Goal: Task Accomplishment & Management: Manage account settings

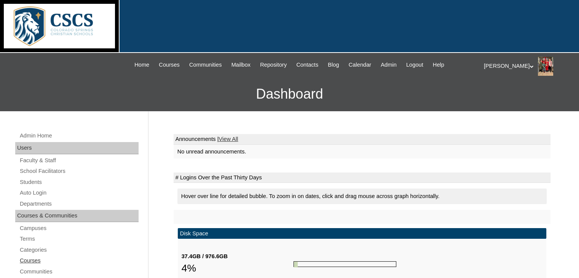
click at [26, 258] on link "Courses" at bounding box center [79, 261] width 120 height 10
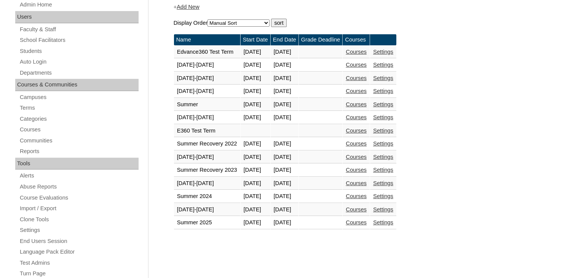
scroll to position [131, 0]
click at [367, 206] on link "Courses" at bounding box center [356, 209] width 21 height 6
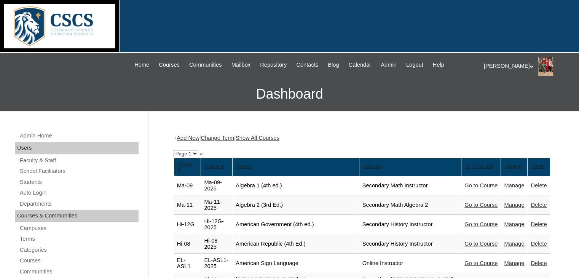
click at [257, 137] on link "Show All Courses" at bounding box center [258, 138] width 44 height 6
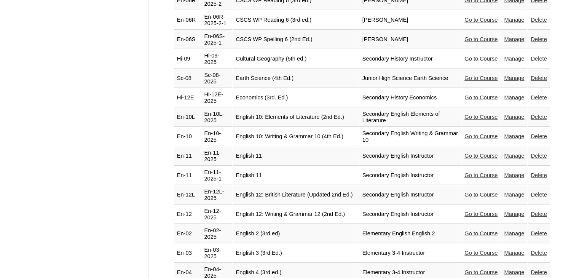
scroll to position [2217, 0]
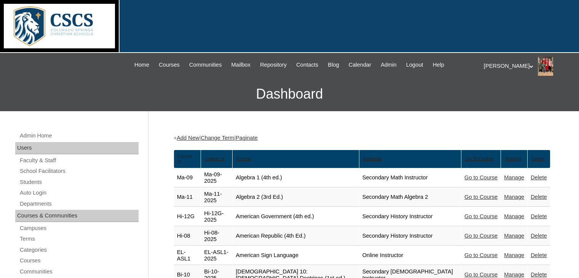
scroll to position [2217, 0]
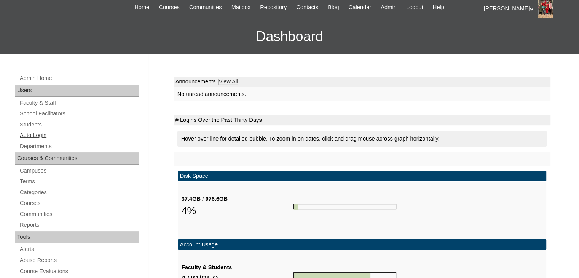
scroll to position [58, 0]
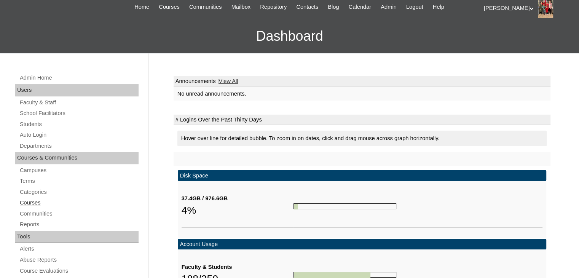
click at [24, 200] on link "Courses" at bounding box center [79, 203] width 120 height 10
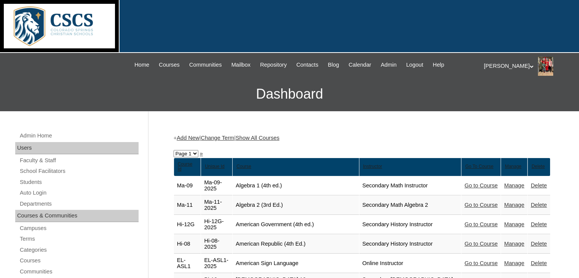
click at [276, 137] on link "Show All Courses" at bounding box center [258, 138] width 44 height 6
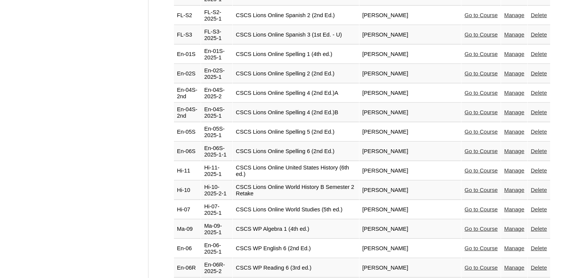
scroll to position [1951, 0]
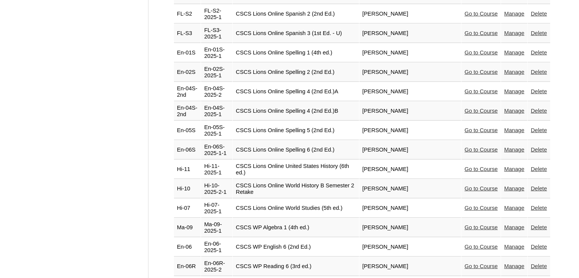
click at [536, 263] on link "Delete" at bounding box center [539, 266] width 16 height 6
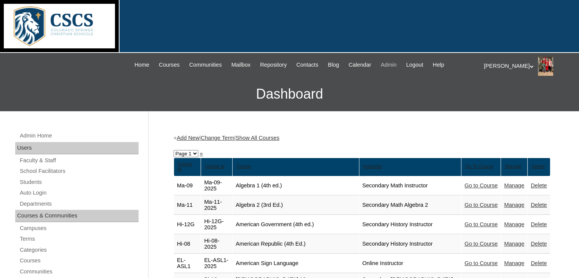
click at [395, 63] on span "Admin" at bounding box center [389, 65] width 16 height 9
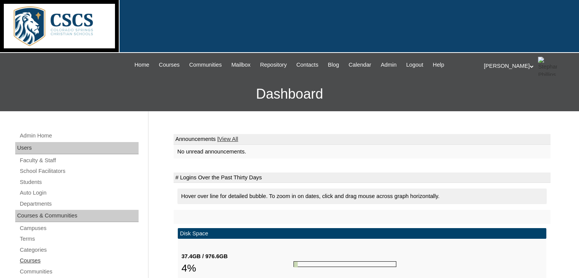
click at [32, 260] on link "Courses" at bounding box center [79, 261] width 120 height 10
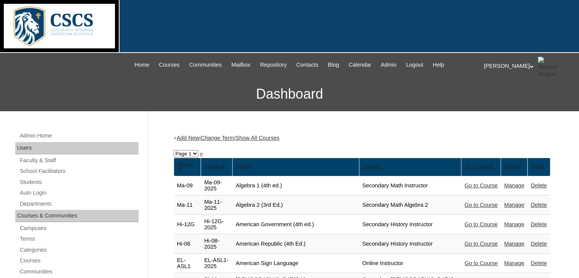
click at [280, 139] on link "Show All Courses" at bounding box center [258, 138] width 44 height 6
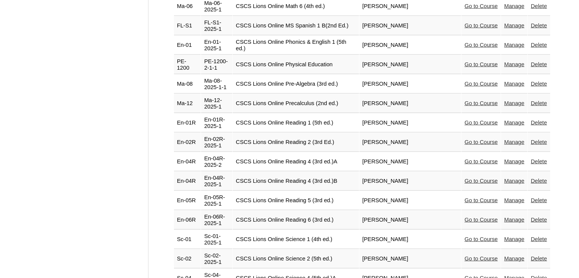
scroll to position [1627, 0]
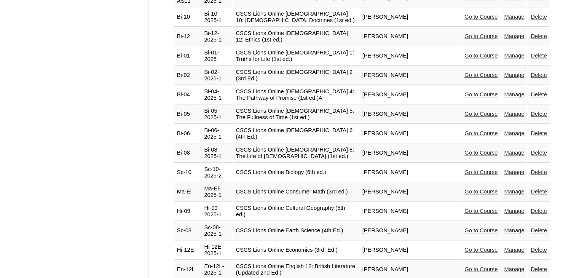
scroll to position [698, 0]
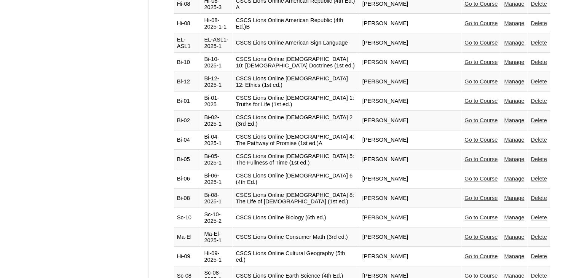
click at [476, 176] on link "Go to Course" at bounding box center [481, 179] width 33 height 6
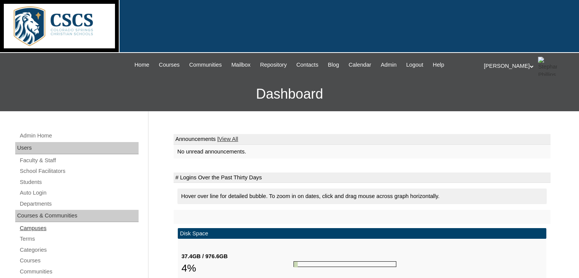
scroll to position [61, 0]
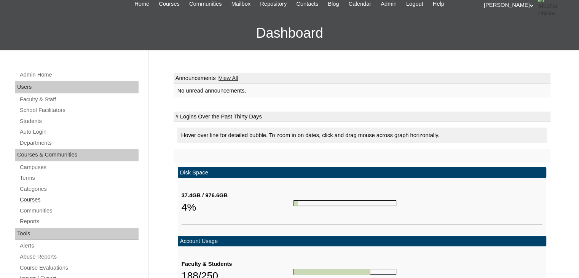
click at [31, 199] on link "Courses" at bounding box center [79, 200] width 120 height 10
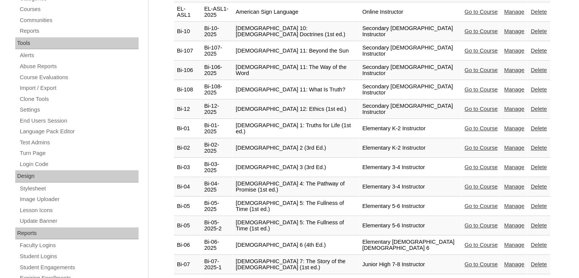
scroll to position [259, 0]
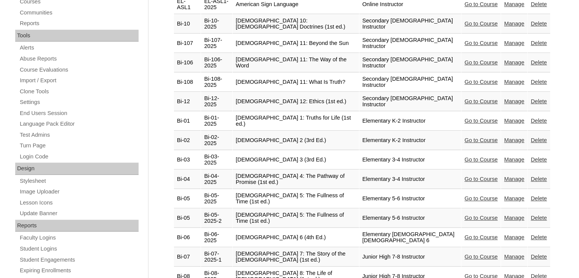
click at [475, 234] on link "Go to Course" at bounding box center [481, 237] width 33 height 6
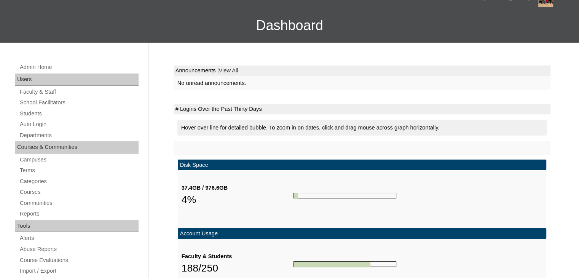
scroll to position [69, 0]
click at [33, 189] on link "Courses" at bounding box center [79, 192] width 120 height 10
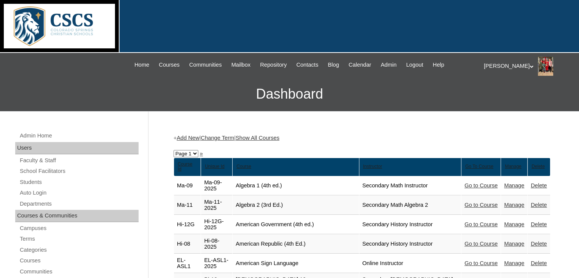
click at [229, 137] on link "Change Term" at bounding box center [218, 138] width 34 height 6
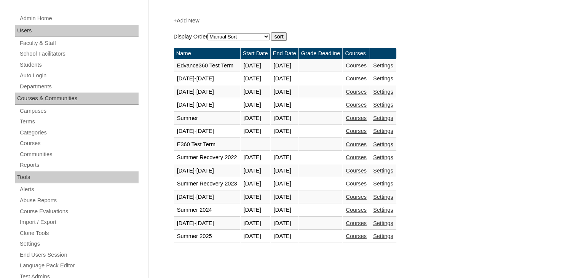
scroll to position [118, 0]
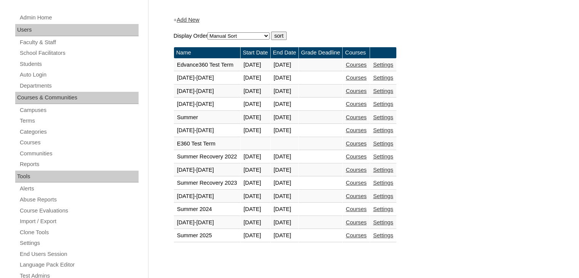
click at [367, 193] on link "Courses" at bounding box center [356, 196] width 21 height 6
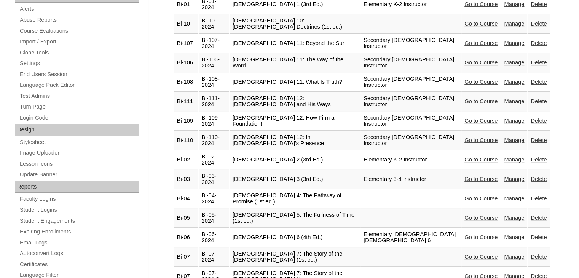
scroll to position [297, 0]
click at [482, 235] on link "Go to Course" at bounding box center [481, 238] width 33 height 6
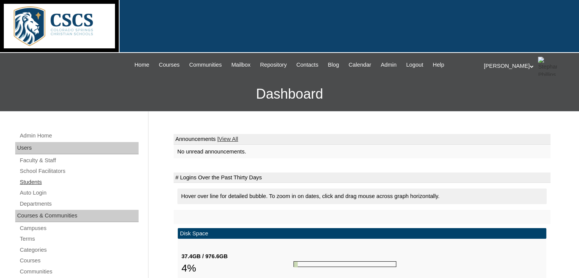
click at [38, 180] on link "Students" at bounding box center [79, 182] width 120 height 10
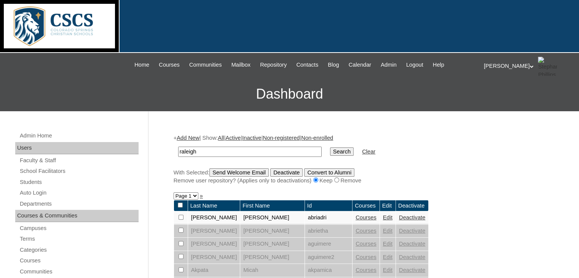
type input "raleigh"
click at [330, 147] on input "Search" at bounding box center [342, 151] width 24 height 8
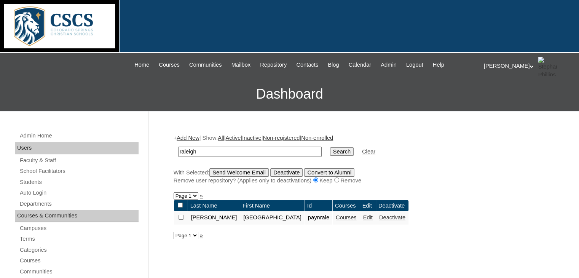
click at [336, 218] on link "Courses" at bounding box center [346, 217] width 21 height 6
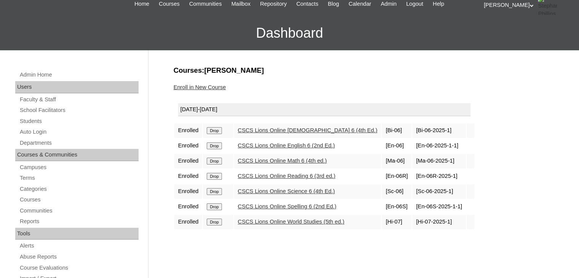
scroll to position [61, 0]
click at [284, 221] on link "CSCS Lions Online World Studies (5th ed.)" at bounding box center [291, 222] width 107 height 6
click at [160, 5] on span "Courses" at bounding box center [169, 4] width 21 height 9
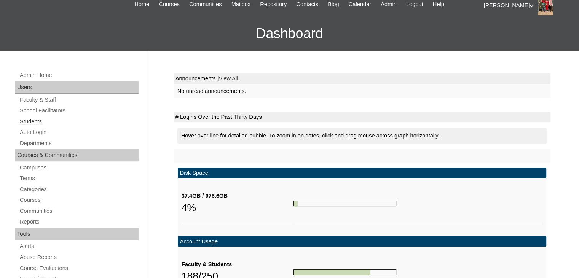
scroll to position [59, 0]
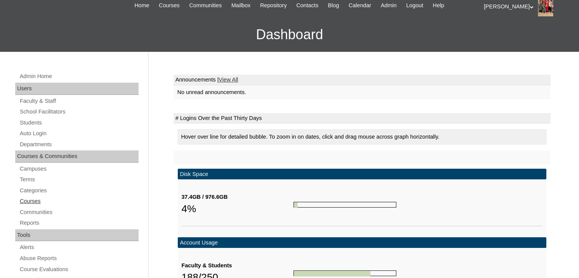
click at [29, 200] on link "Courses" at bounding box center [79, 202] width 120 height 10
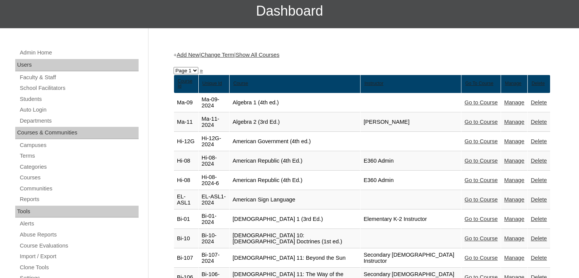
scroll to position [82, 0]
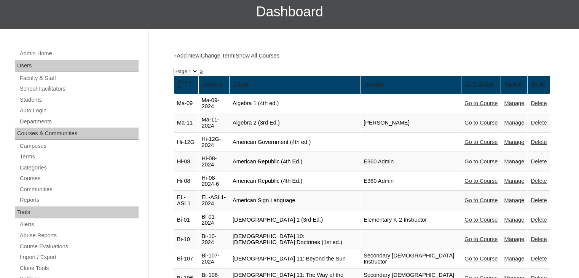
click at [280, 57] on link "Show All Courses" at bounding box center [258, 56] width 44 height 6
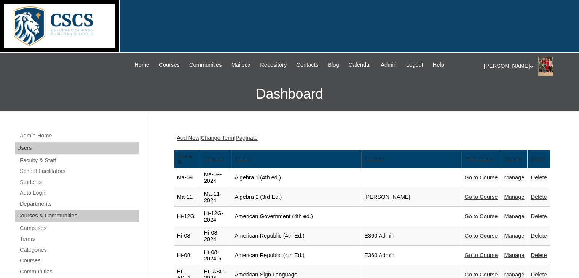
click at [234, 137] on link "Change Term" at bounding box center [218, 138] width 34 height 6
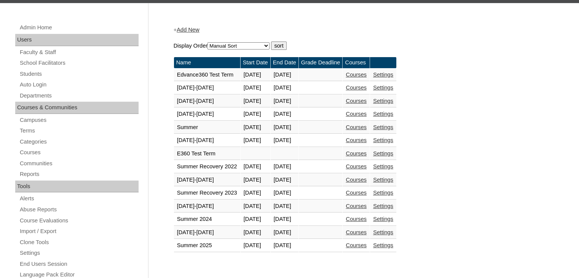
scroll to position [131, 0]
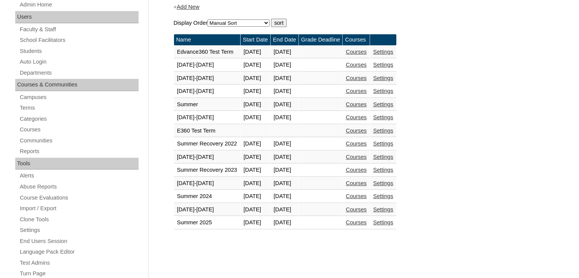
click at [367, 208] on link "Courses" at bounding box center [356, 209] width 21 height 6
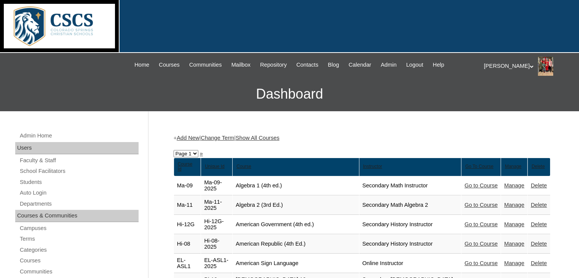
click at [280, 136] on link "Show All Courses" at bounding box center [258, 138] width 44 height 6
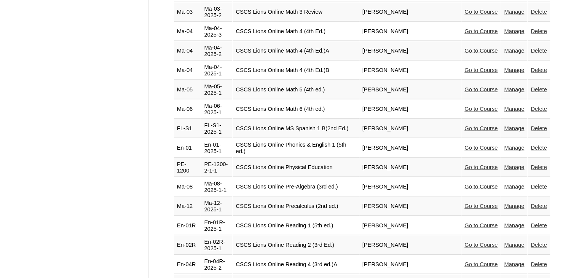
scroll to position [1505, 0]
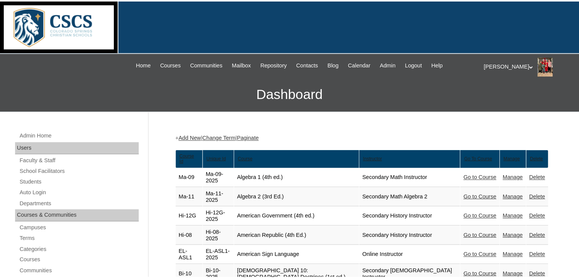
scroll to position [1505, 0]
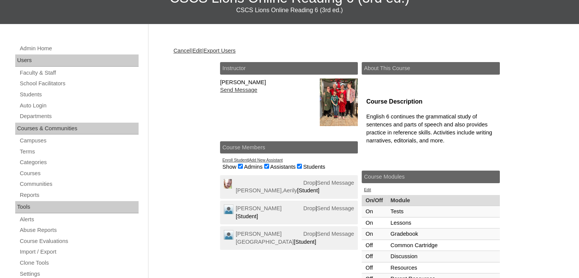
scroll to position [97, 0]
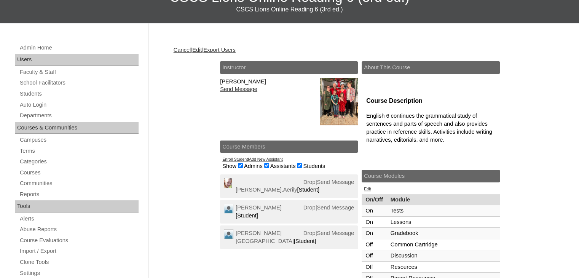
click at [262, 157] on link "Add New Assistant" at bounding box center [266, 159] width 34 height 5
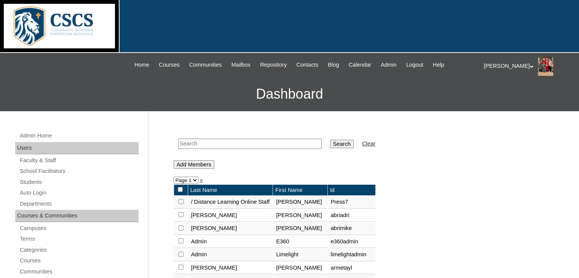
click at [243, 139] on input "text" at bounding box center [250, 144] width 144 height 10
type input "lt"
click at [330, 140] on input "Search" at bounding box center [342, 144] width 24 height 8
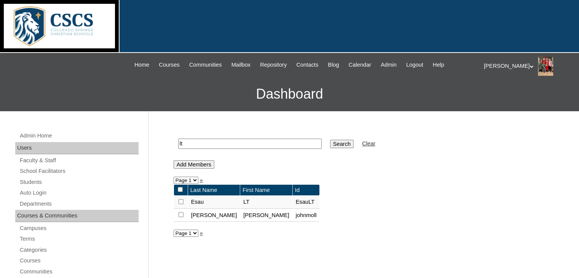
click at [179, 200] on input "checkbox" at bounding box center [181, 201] width 5 height 5
checkbox input "true"
click at [193, 163] on input "Add Members" at bounding box center [194, 164] width 41 height 8
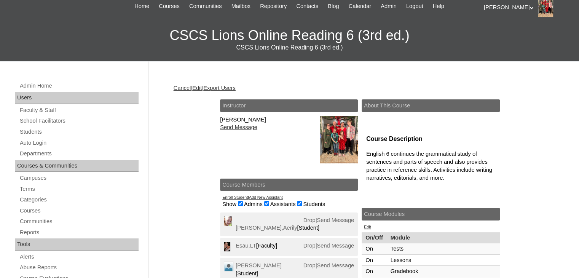
scroll to position [59, 0]
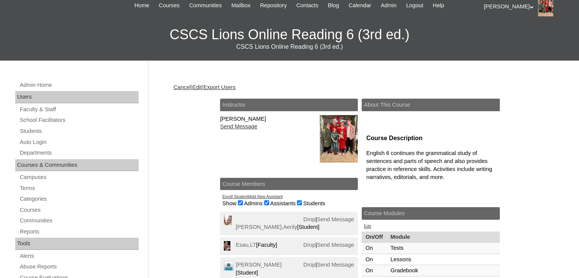
click at [262, 197] on link "Add New Assistant" at bounding box center [266, 196] width 34 height 5
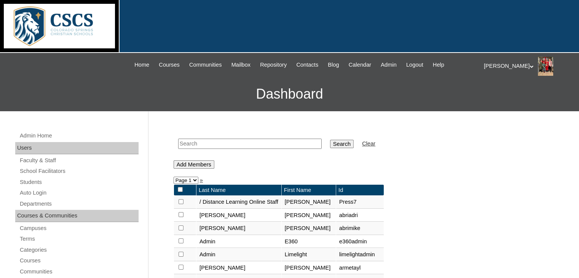
click at [219, 143] on input "text" at bounding box center [250, 144] width 144 height 10
type input "[PERSON_NAME]"
click at [330, 144] on input "Search" at bounding box center [342, 144] width 24 height 8
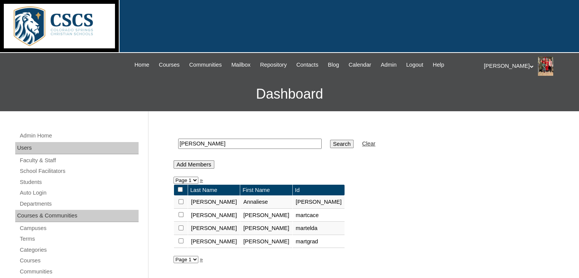
click at [181, 204] on input "checkbox" at bounding box center [181, 201] width 5 height 5
checkbox input "true"
click at [209, 164] on input "Add Members" at bounding box center [194, 164] width 41 height 8
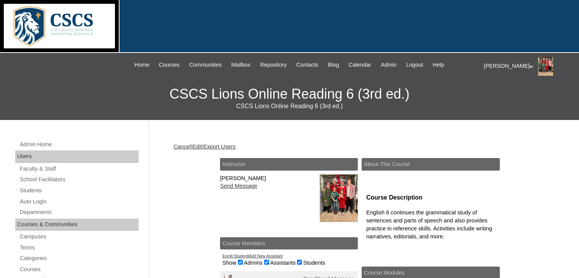
scroll to position [54, 0]
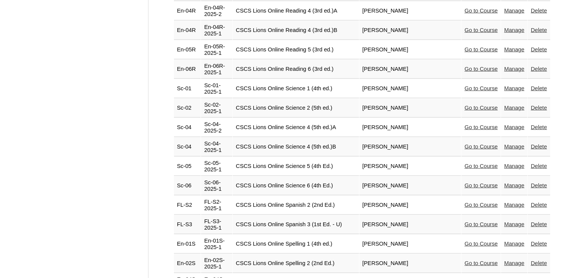
scroll to position [1784, 0]
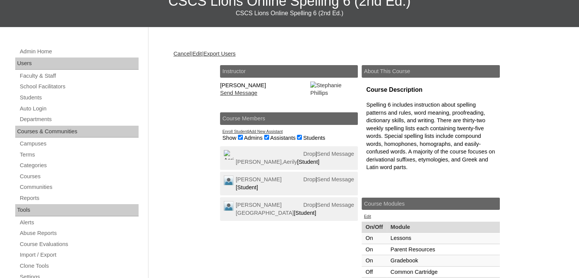
scroll to position [96, 0]
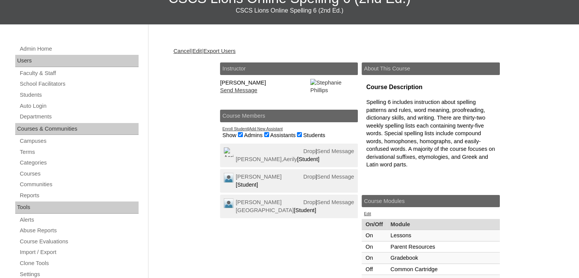
click at [273, 131] on link "Add New Assistant" at bounding box center [266, 128] width 34 height 5
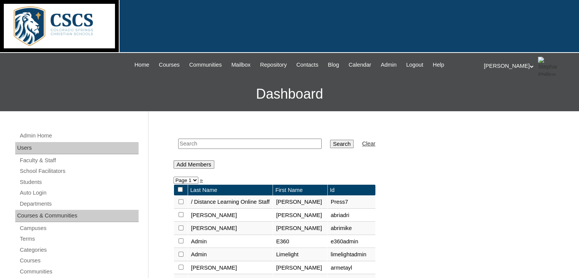
click at [236, 139] on input "text" at bounding box center [250, 144] width 144 height 10
type input "lt"
click at [330, 140] on input "Search" at bounding box center [342, 144] width 24 height 8
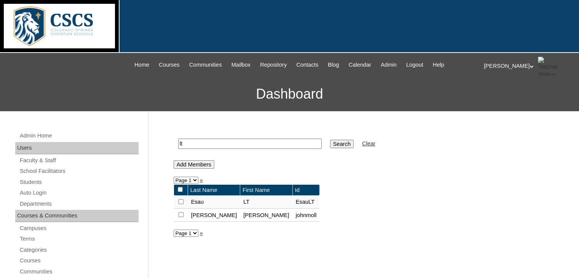
click at [180, 199] on input "checkbox" at bounding box center [181, 201] width 5 height 5
checkbox input "true"
click at [192, 165] on input "Add Members" at bounding box center [194, 164] width 41 height 8
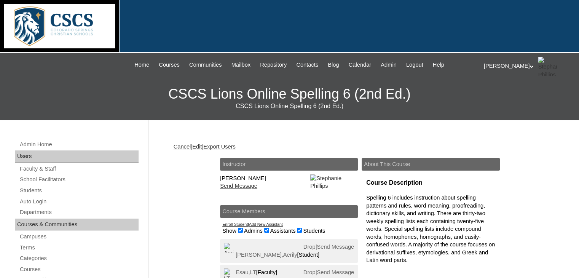
scroll to position [66, 0]
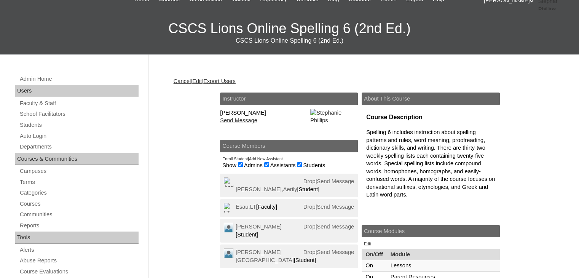
click at [268, 161] on link "Add New Assistant" at bounding box center [266, 159] width 34 height 5
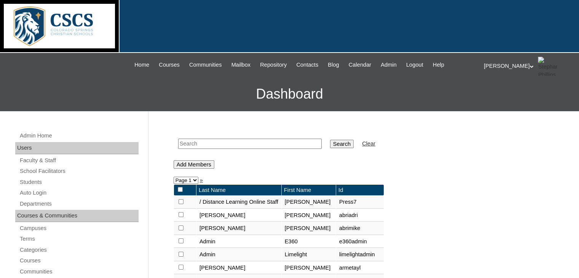
click at [211, 147] on input "text" at bounding box center [250, 144] width 144 height 10
type input "martin"
click at [330, 140] on input "Search" at bounding box center [342, 144] width 24 height 8
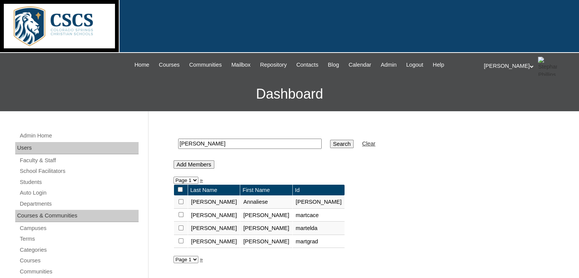
click at [178, 217] on td at bounding box center [181, 215] width 14 height 13
click at [179, 204] on input "checkbox" at bounding box center [181, 201] width 5 height 5
checkbox input "true"
click at [193, 164] on input "Add Members" at bounding box center [194, 164] width 41 height 8
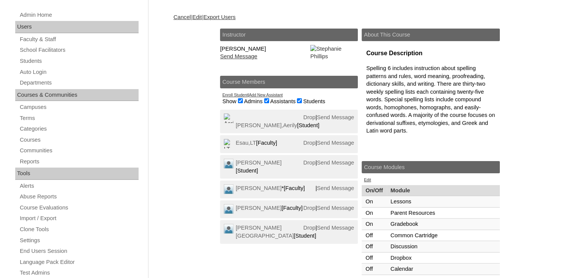
scroll to position [129, 0]
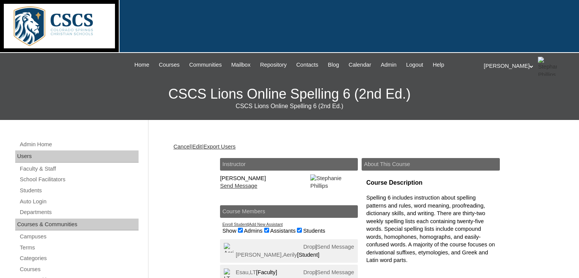
scroll to position [65, 0]
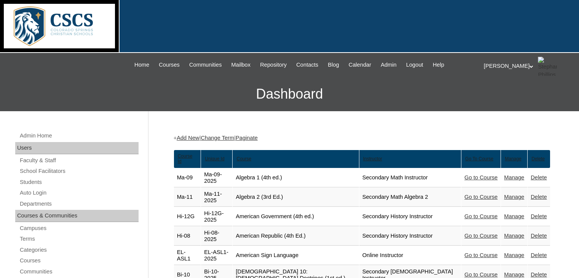
scroll to position [1784, 0]
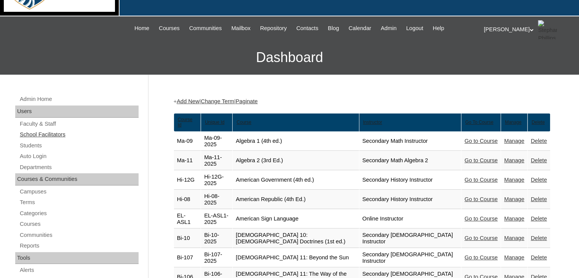
scroll to position [37, 0]
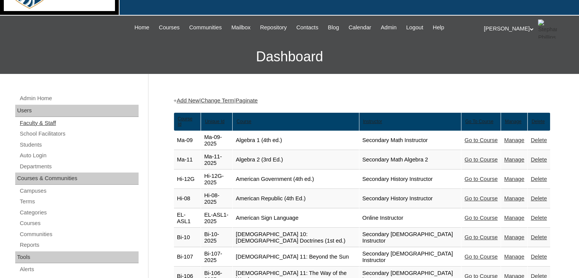
click at [39, 123] on link "Faculty & Staff" at bounding box center [79, 123] width 120 height 10
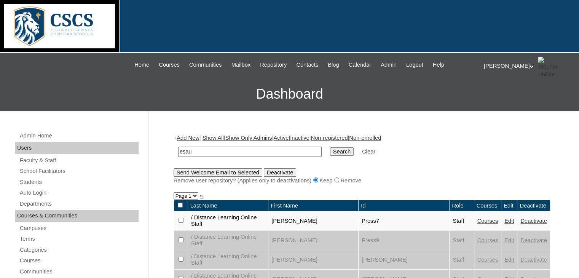
type input "esau"
click at [330, 147] on input "Search" at bounding box center [342, 151] width 24 height 8
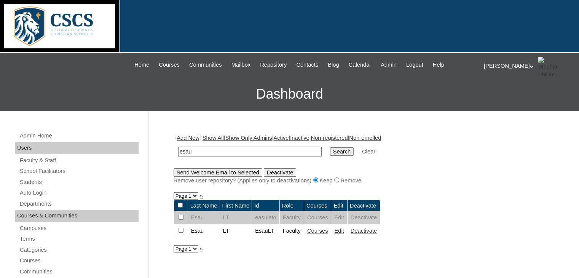
click at [325, 228] on link "Courses" at bounding box center [317, 231] width 21 height 6
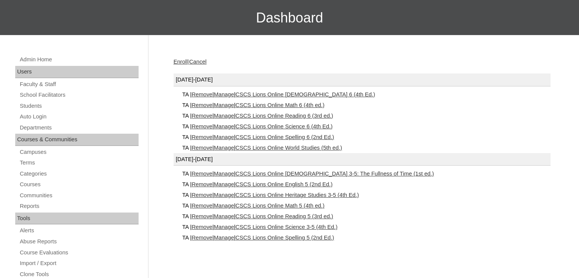
scroll to position [78, 0]
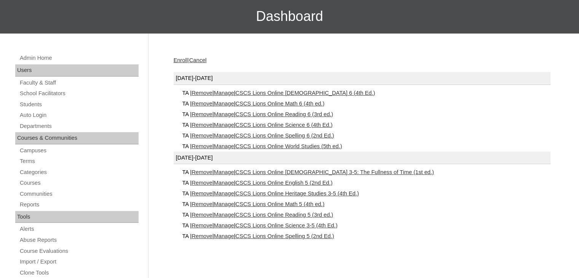
click at [203, 171] on link "Remove" at bounding box center [202, 172] width 21 height 6
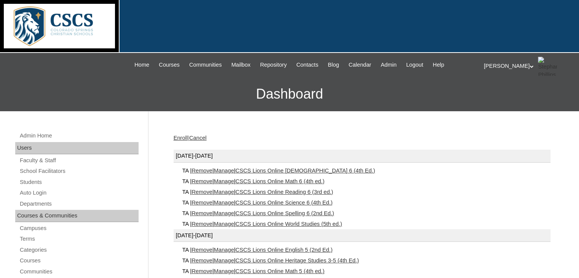
click at [201, 250] on link "Remove" at bounding box center [202, 250] width 21 height 6
click at [209, 249] on link "Remove" at bounding box center [202, 250] width 21 height 6
click at [205, 251] on link "Remove" at bounding box center [202, 250] width 21 height 6
click at [201, 251] on link "Remove" at bounding box center [202, 250] width 21 height 6
click at [208, 247] on link "Remove" at bounding box center [202, 250] width 21 height 6
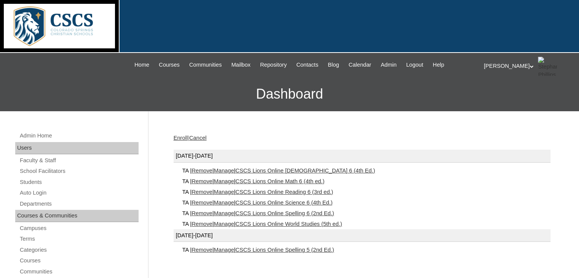
click at [204, 250] on link "Remove" at bounding box center [202, 250] width 21 height 6
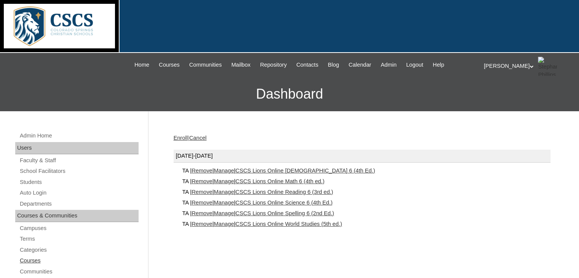
click at [38, 260] on link "Courses" at bounding box center [79, 261] width 120 height 10
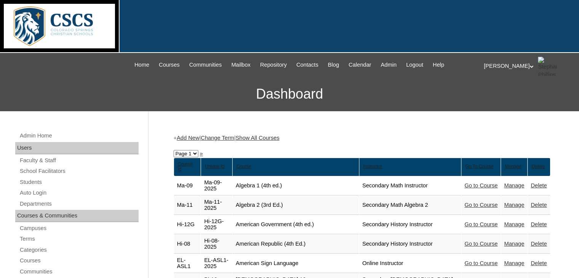
click at [280, 141] on link "Show All Courses" at bounding box center [258, 138] width 44 height 6
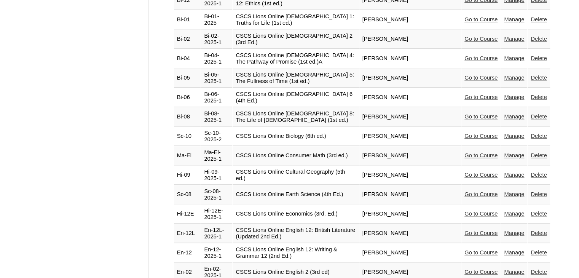
scroll to position [812, 0]
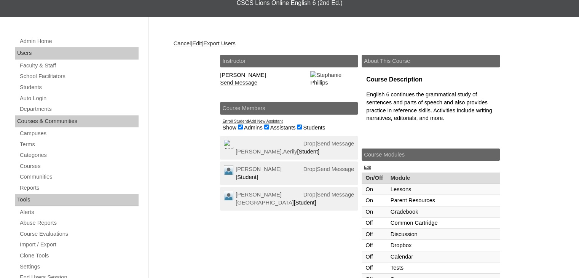
scroll to position [118, 0]
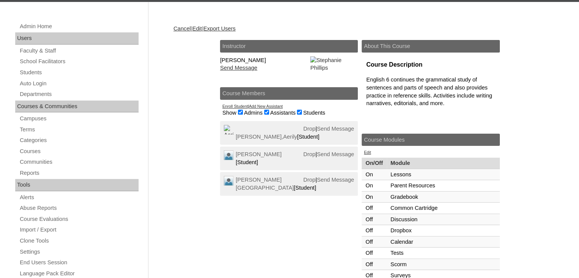
click at [260, 109] on link "Add New Assistant" at bounding box center [266, 106] width 34 height 5
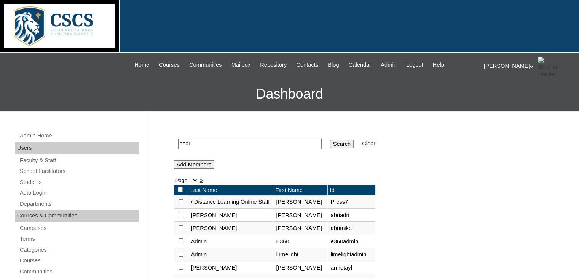
click at [240, 145] on input "esau" at bounding box center [250, 144] width 144 height 10
click at [330, 144] on input "Search" at bounding box center [342, 144] width 24 height 8
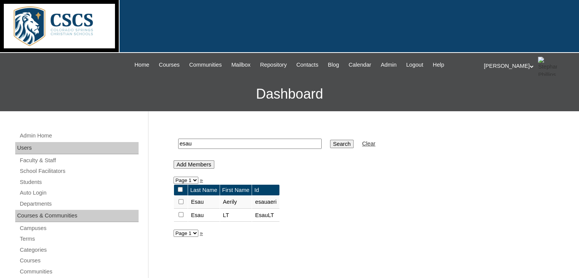
click at [181, 204] on input "checkbox" at bounding box center [181, 201] width 5 height 5
checkbox input "true"
click at [197, 163] on input "Add Members" at bounding box center [194, 164] width 41 height 8
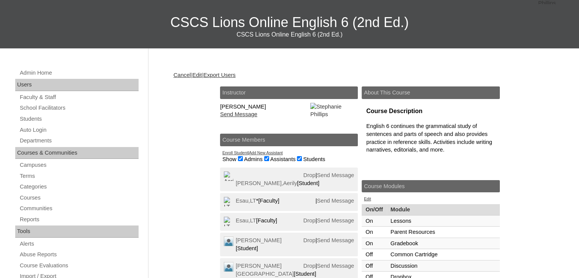
scroll to position [73, 0]
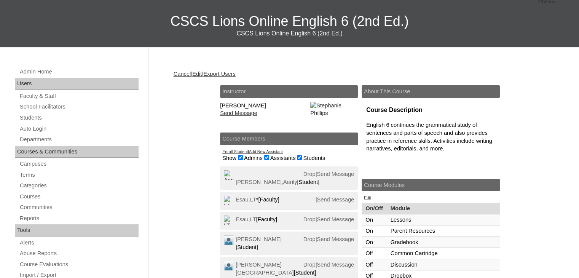
click at [265, 154] on link "Add New Assistant" at bounding box center [266, 151] width 34 height 5
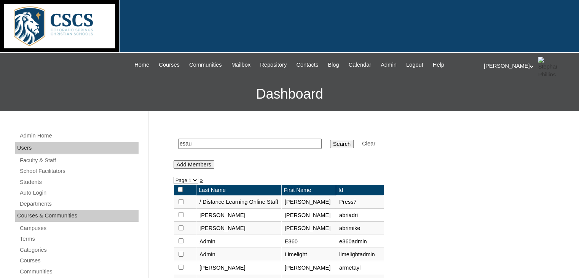
click at [221, 144] on input "esau" at bounding box center [250, 144] width 144 height 10
type input "e"
type input "[PERSON_NAME]"
click at [330, 140] on input "Search" at bounding box center [342, 144] width 24 height 8
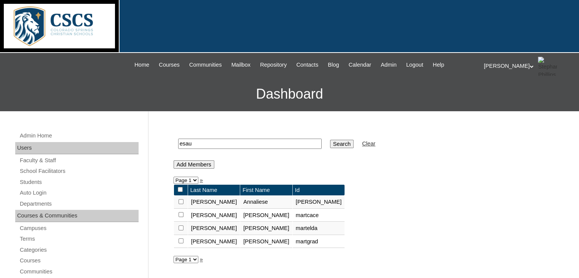
click at [181, 204] on input "checkbox" at bounding box center [181, 201] width 5 height 5
checkbox input "true"
click at [193, 161] on input "Add Members" at bounding box center [194, 164] width 41 height 8
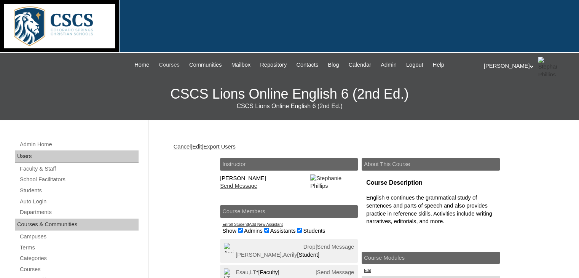
click at [161, 66] on span "Courses" at bounding box center [169, 65] width 21 height 9
